Goal: Contribute content: Add original content to the website for others to see

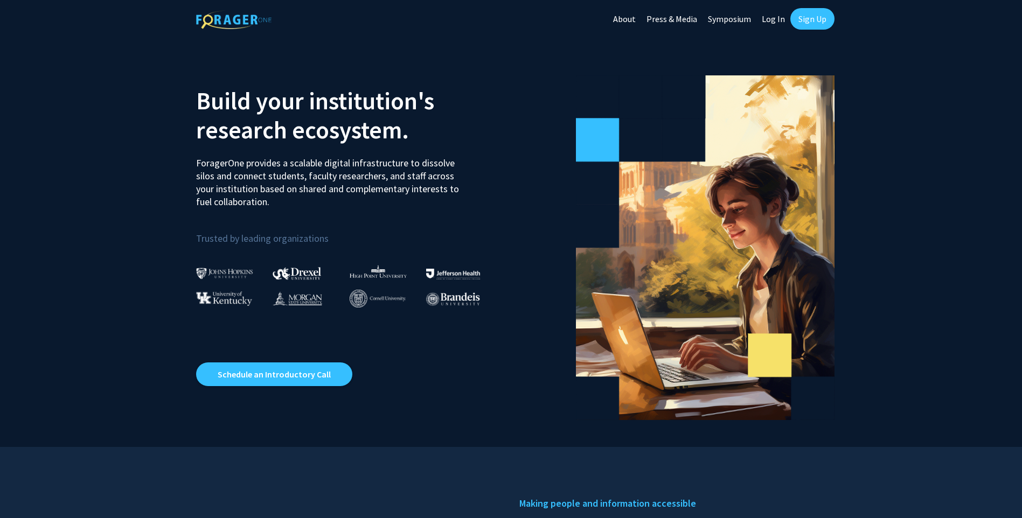
click at [826, 16] on link "Sign Up" at bounding box center [812, 19] width 44 height 22
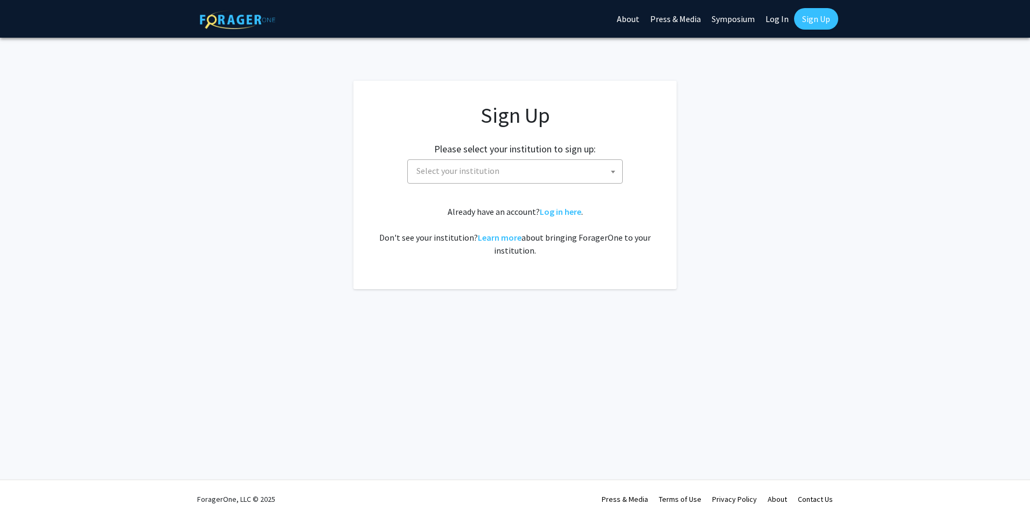
click at [496, 175] on span "Select your institution" at bounding box center [517, 171] width 210 height 22
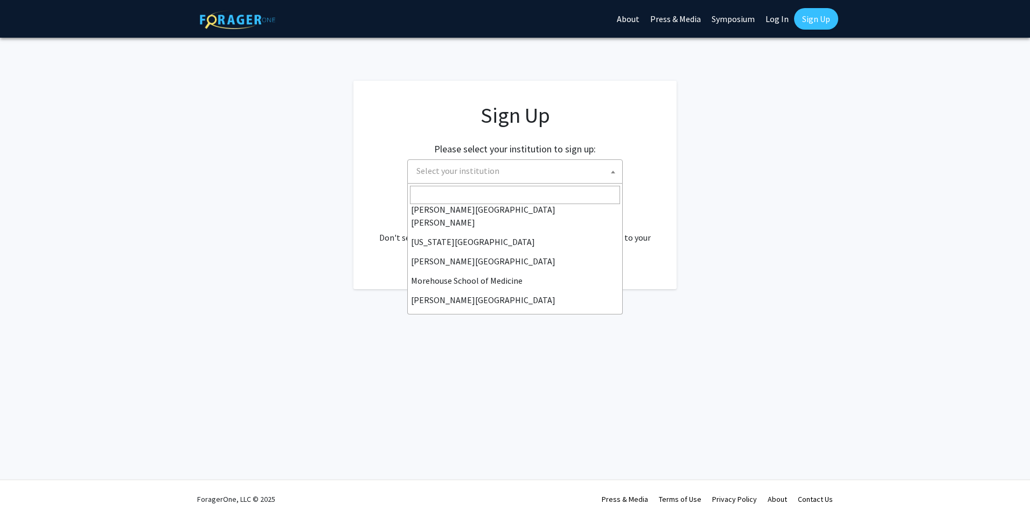
scroll to position [162, 0]
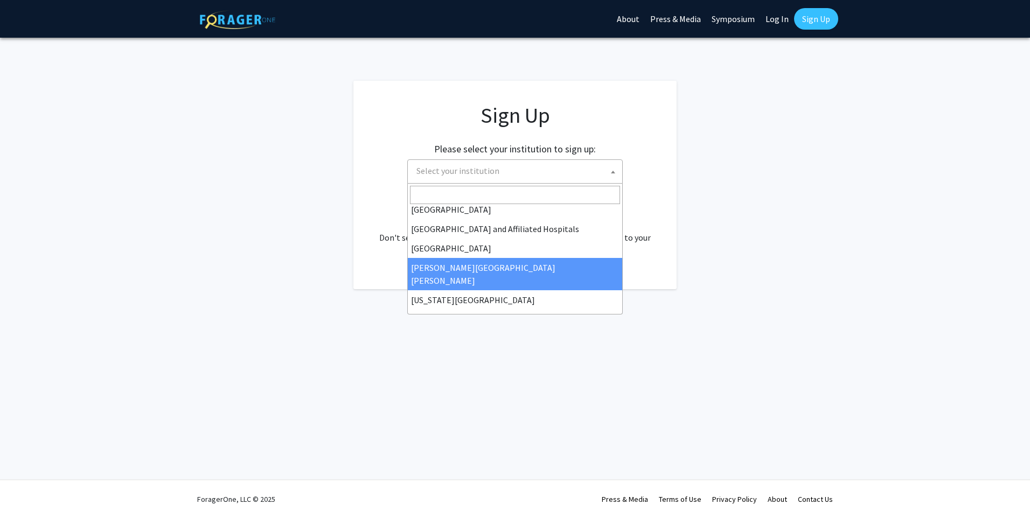
select select "1"
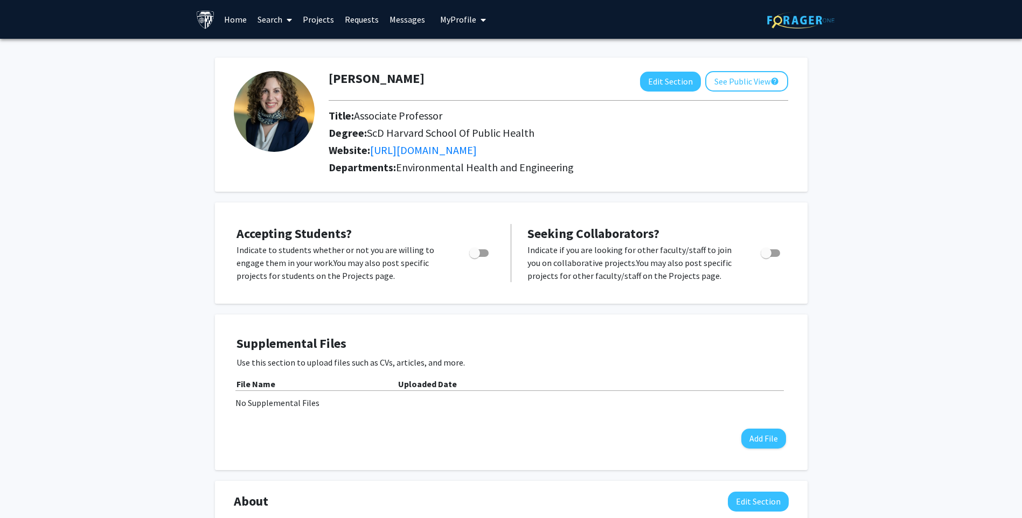
click at [325, 15] on link "Projects" at bounding box center [318, 20] width 42 height 38
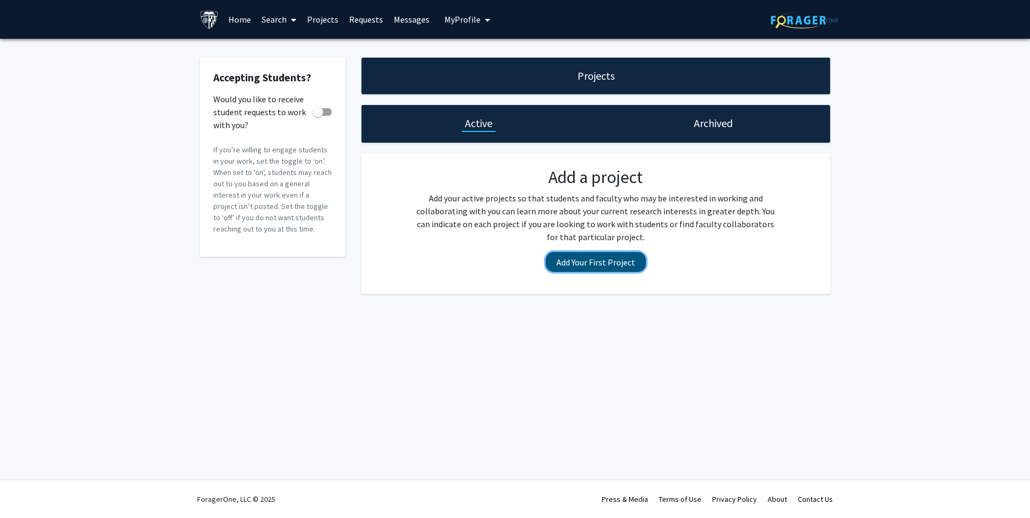
click at [573, 267] on button "Add Your First Project" at bounding box center [596, 262] width 100 height 20
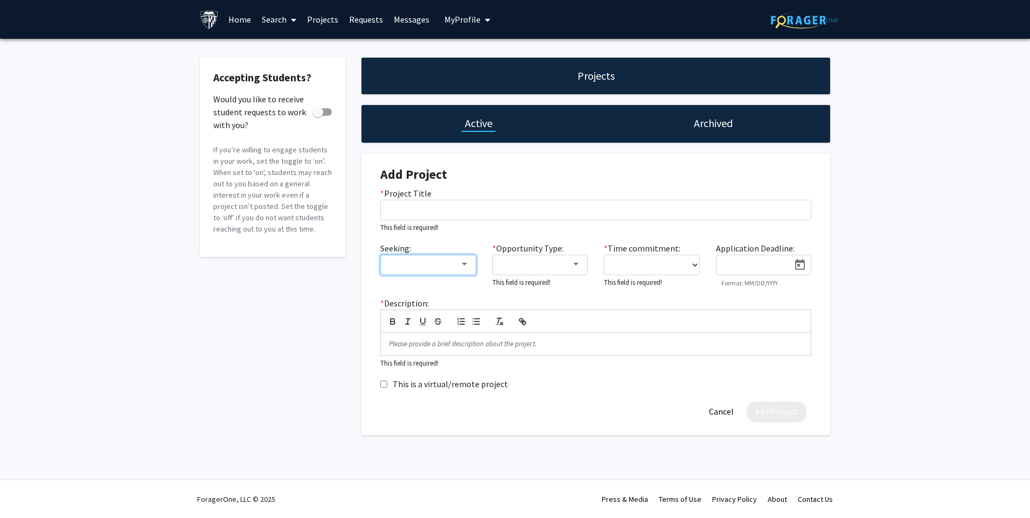
click at [469, 263] on div at bounding box center [464, 264] width 10 height 9
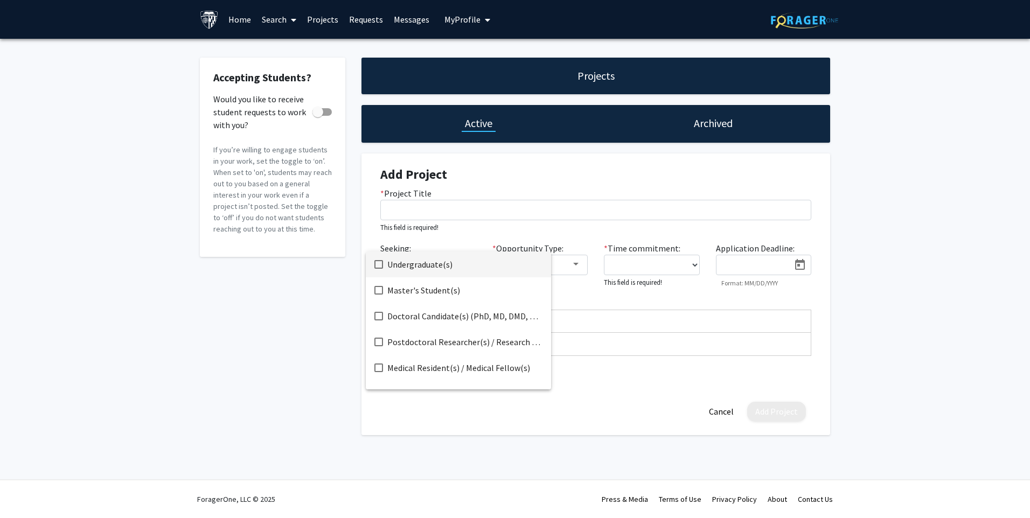
click at [568, 268] on div at bounding box center [515, 259] width 1030 height 518
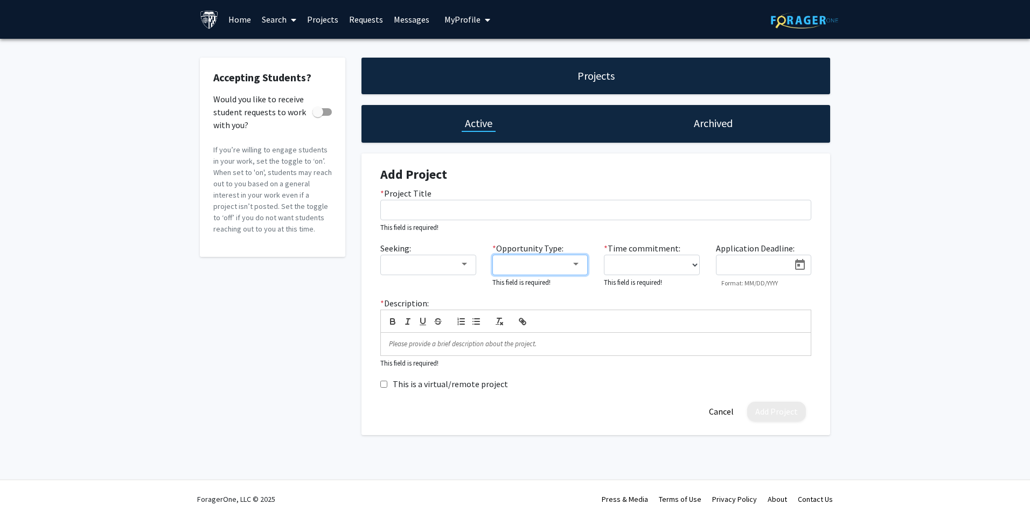
click at [572, 267] on div at bounding box center [576, 264] width 10 height 9
click at [631, 271] on div at bounding box center [515, 259] width 1030 height 518
click at [641, 269] on select "0 - 5 hours/week 5 - 10 hours/week 10 - 15 hours/week 15 - 20 hours/week 20 - 3…" at bounding box center [652, 265] width 96 height 20
click at [746, 274] on div at bounding box center [764, 265] width 96 height 20
